Goal: Find specific page/section: Find specific page/section

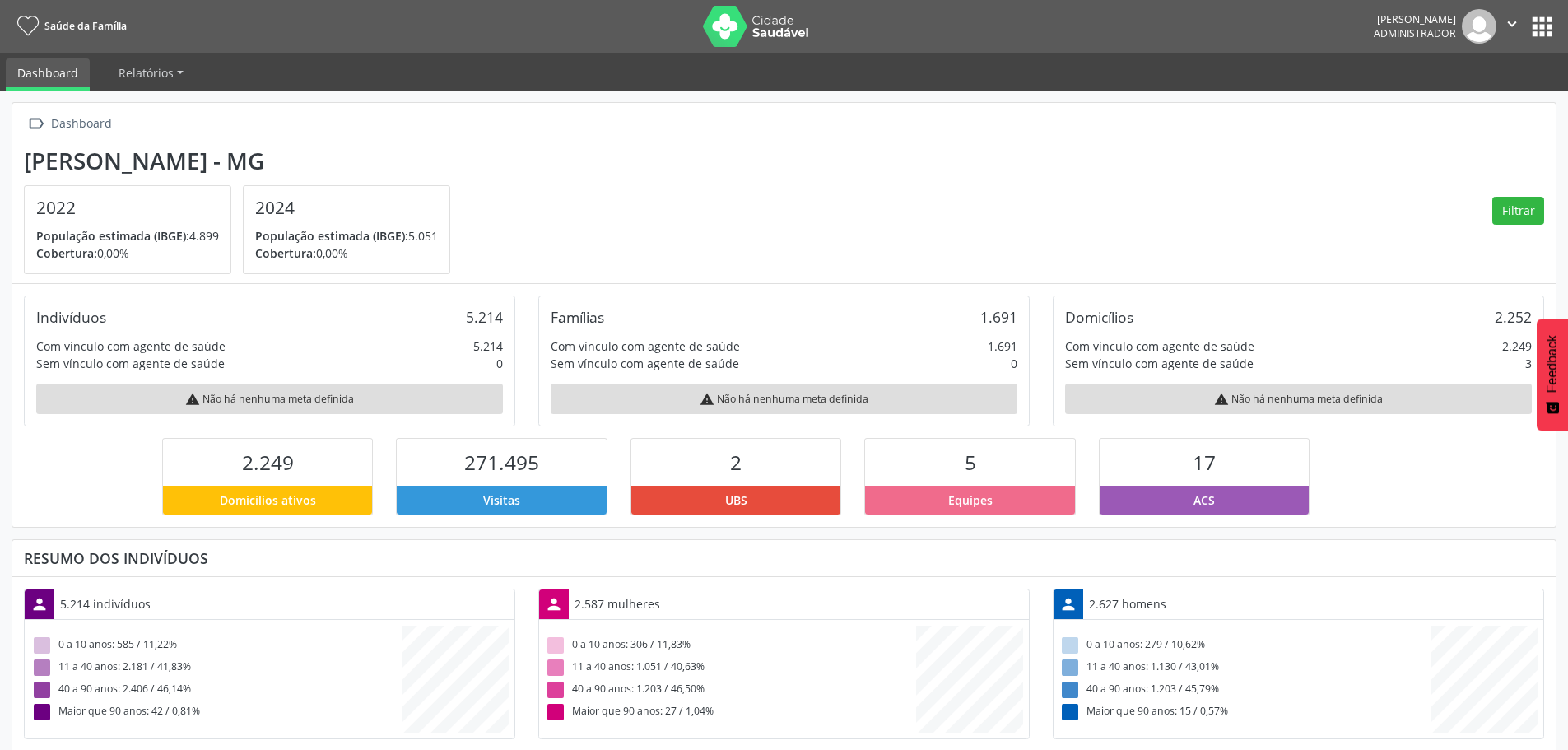
scroll to position [274, 515]
click at [1536, 30] on button "apps" at bounding box center [1542, 27] width 29 height 29
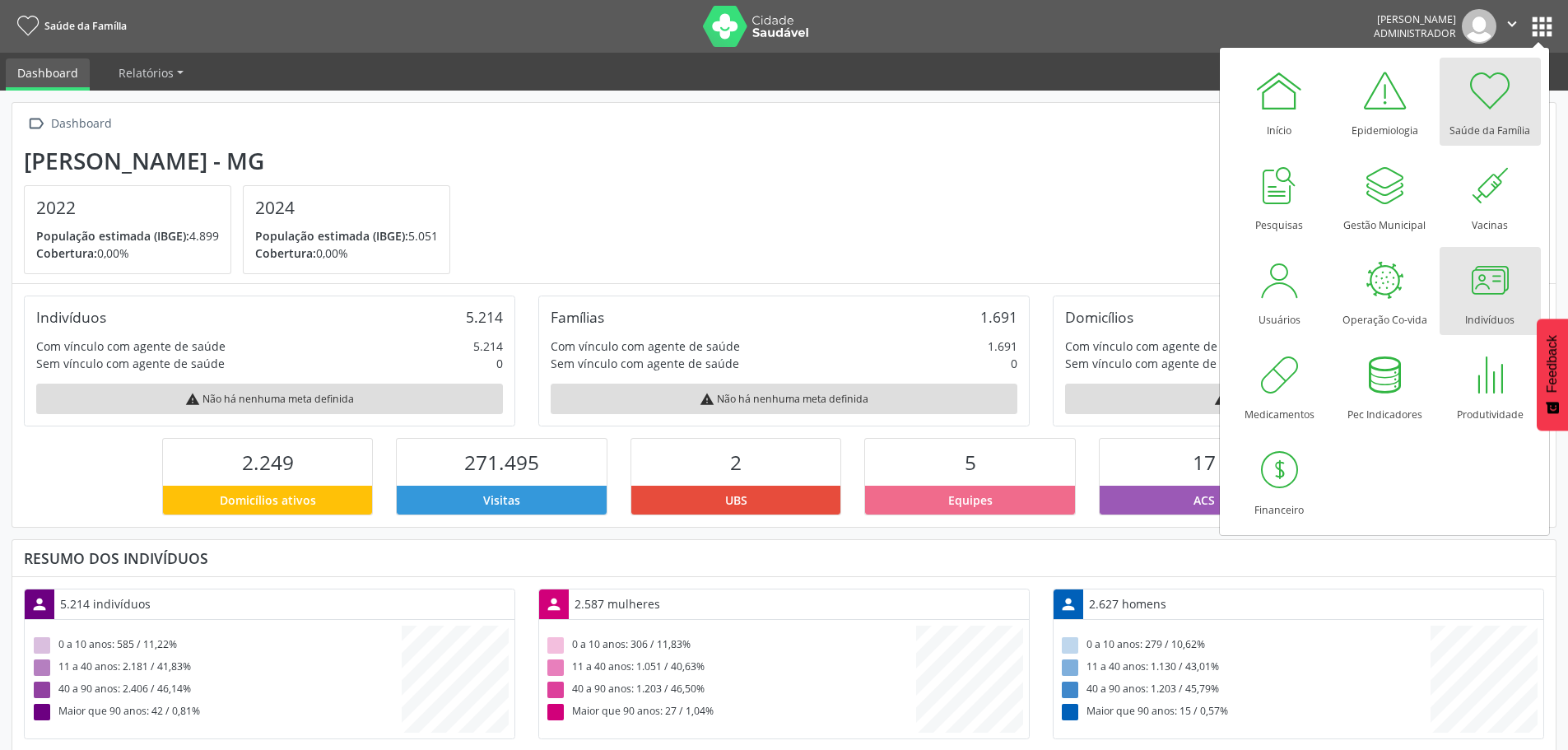
click at [1492, 309] on div "Indivíduos" at bounding box center [1490, 315] width 49 height 22
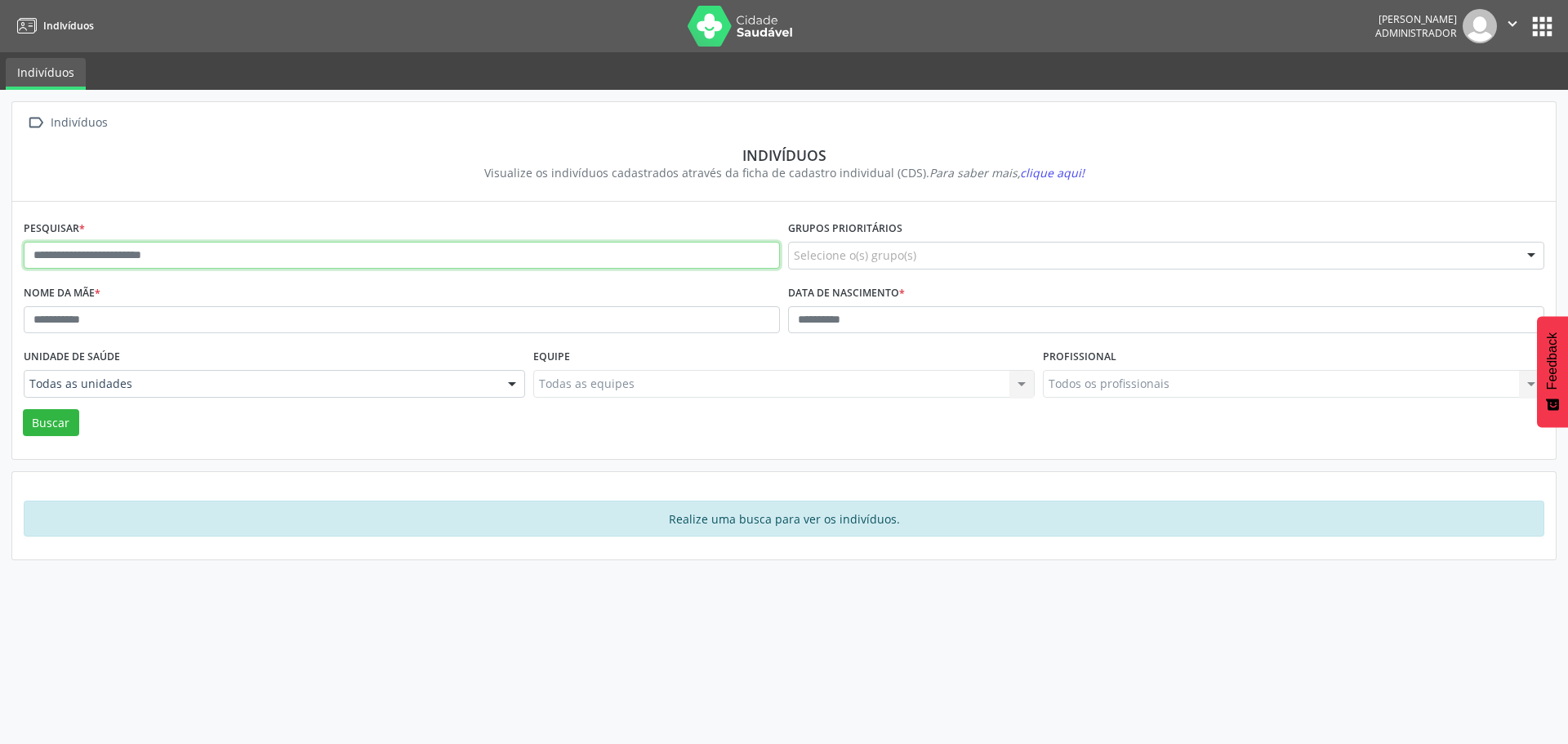
click at [177, 249] on input "text" at bounding box center [402, 256] width 756 height 28
type input "**********"
click at [54, 423] on button "Buscar" at bounding box center [51, 423] width 56 height 28
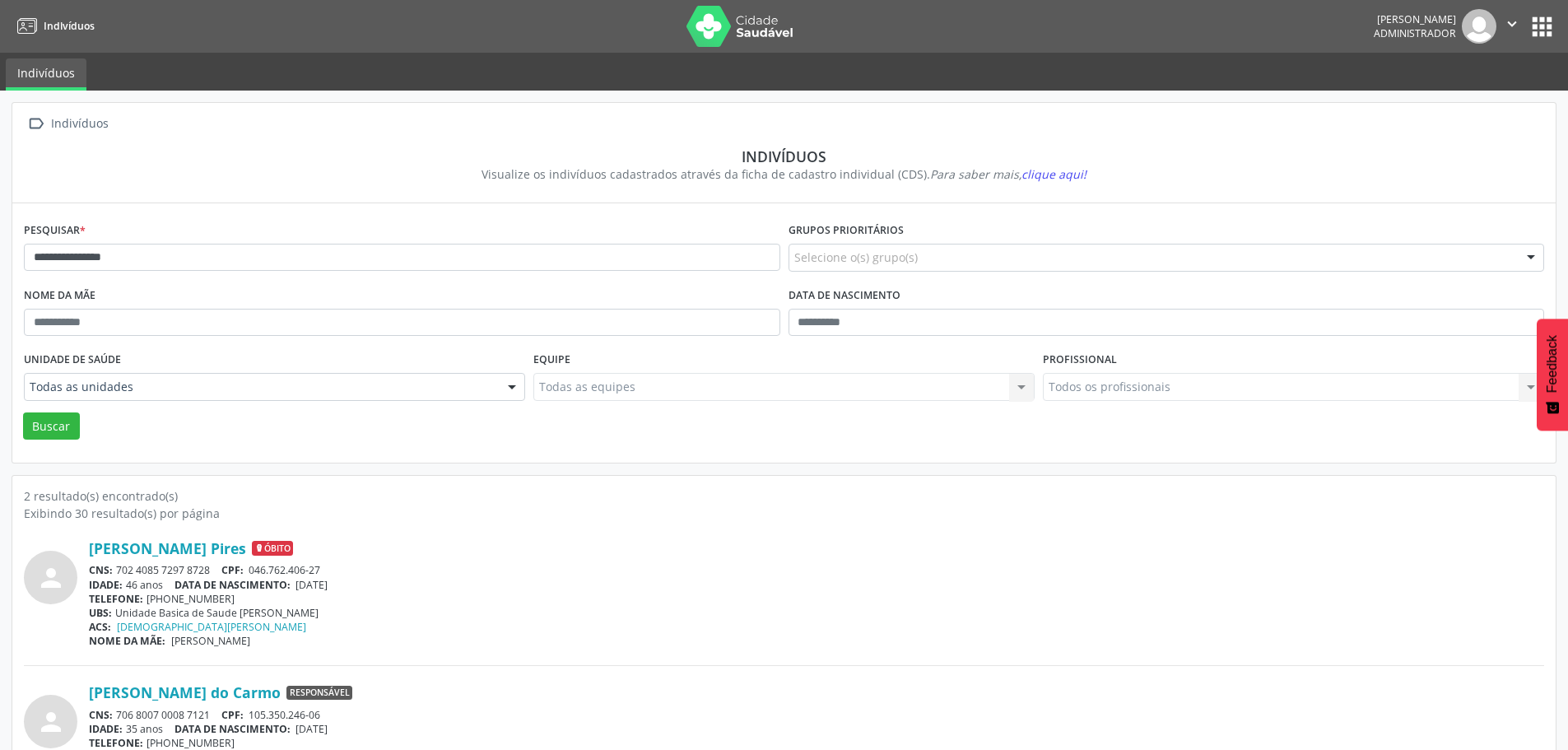
click at [1539, 34] on button "apps" at bounding box center [1542, 27] width 29 height 29
click at [737, 32] on img at bounding box center [740, 27] width 107 height 42
